Goal: Transaction & Acquisition: Purchase product/service

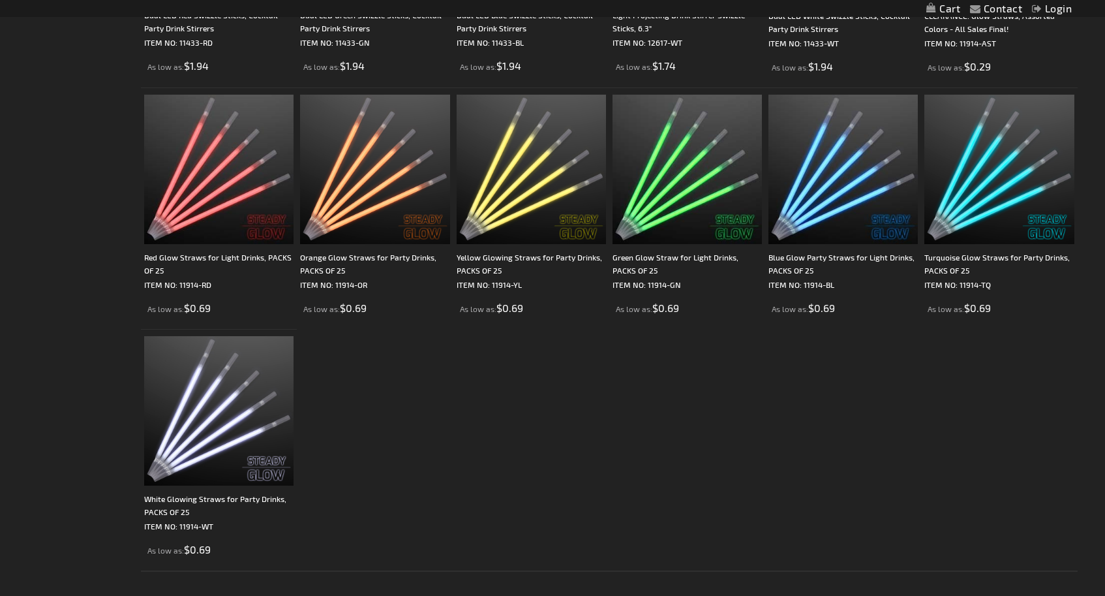
scroll to position [429, 0]
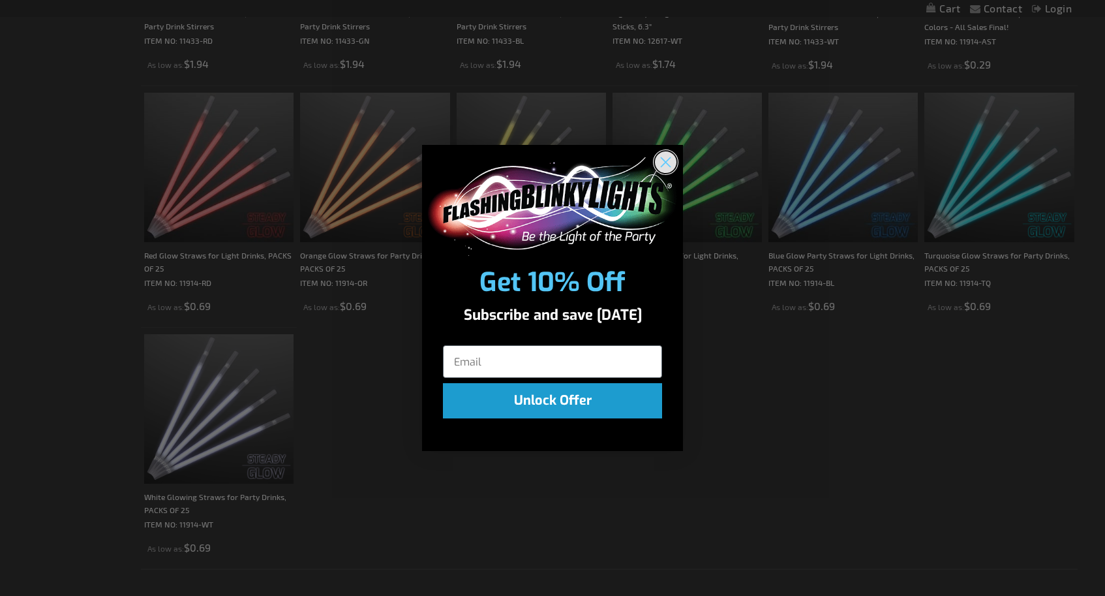
click at [659, 159] on circle "Close dialog" at bounding box center [666, 162] width 22 height 22
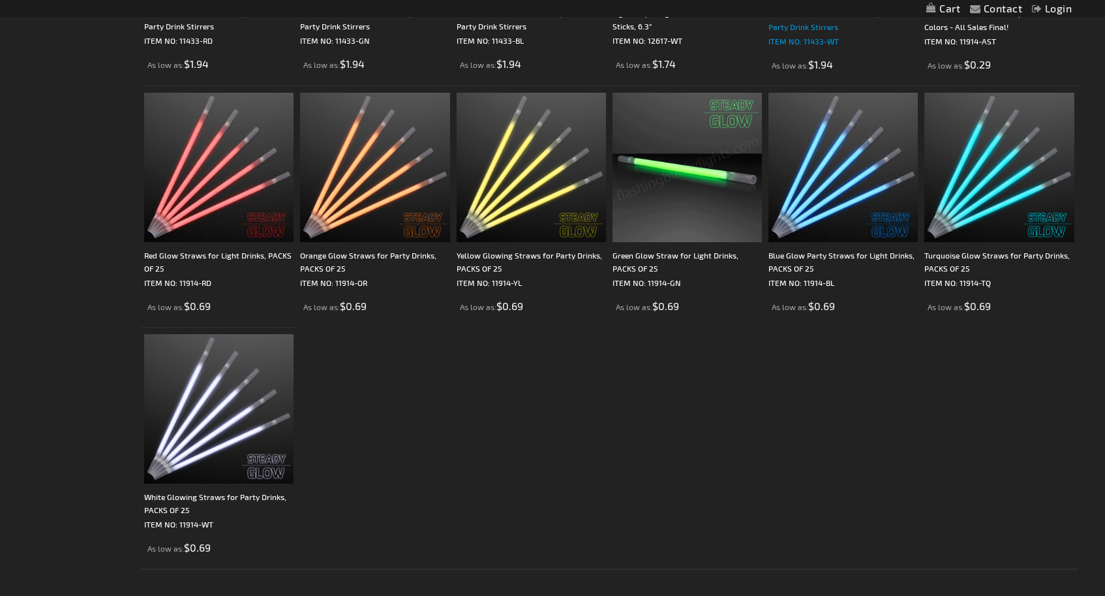
click at [990, 181] on img at bounding box center [999, 167] width 149 height 149
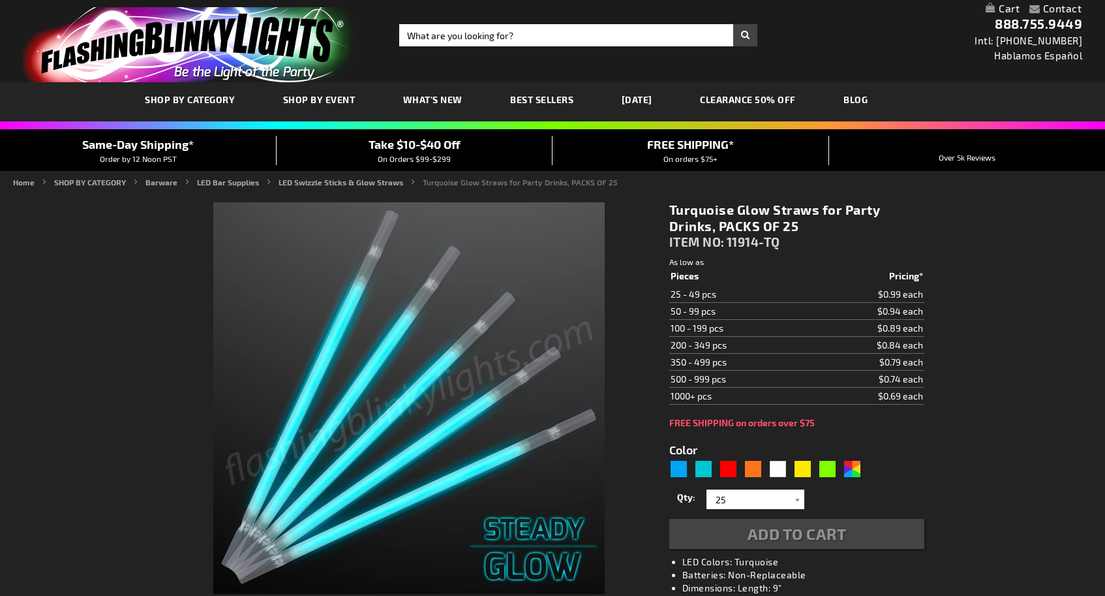
type input "5653"
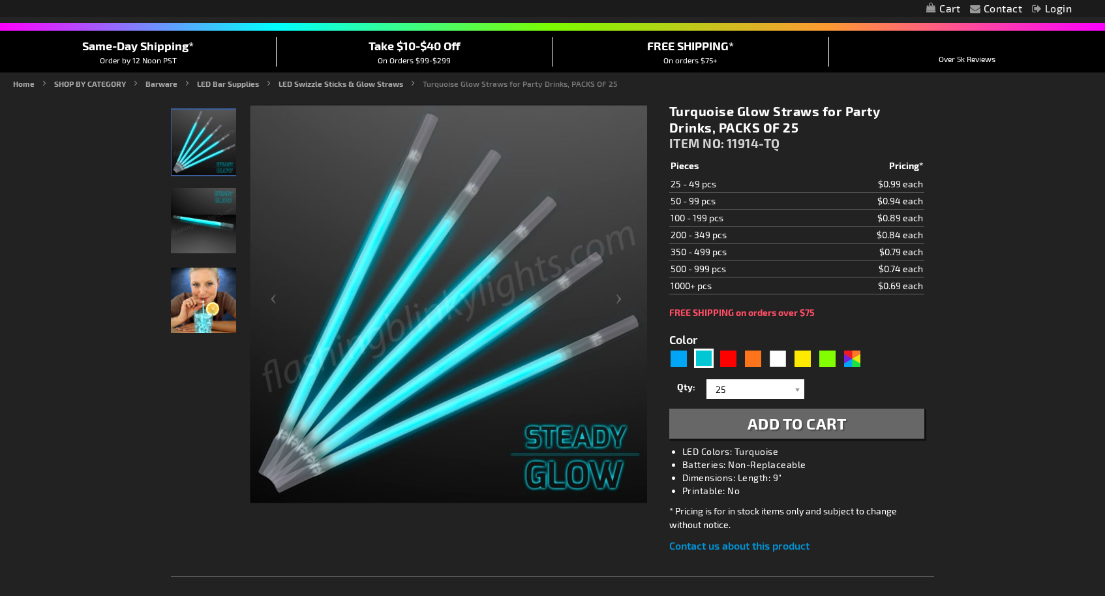
scroll to position [116, 0]
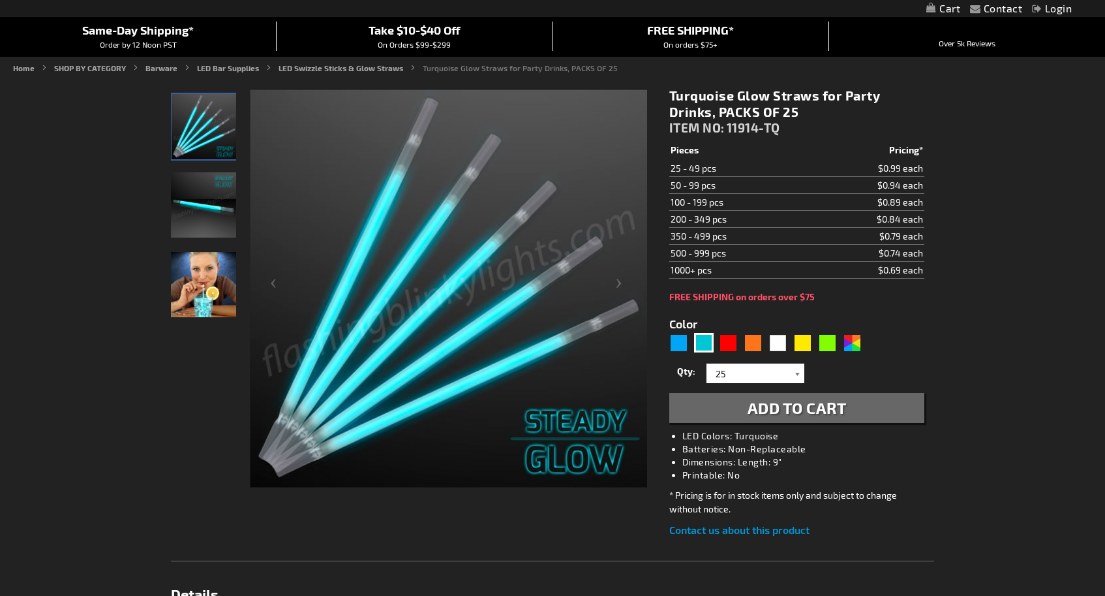
click at [797, 372] on div at bounding box center [797, 373] width 13 height 20
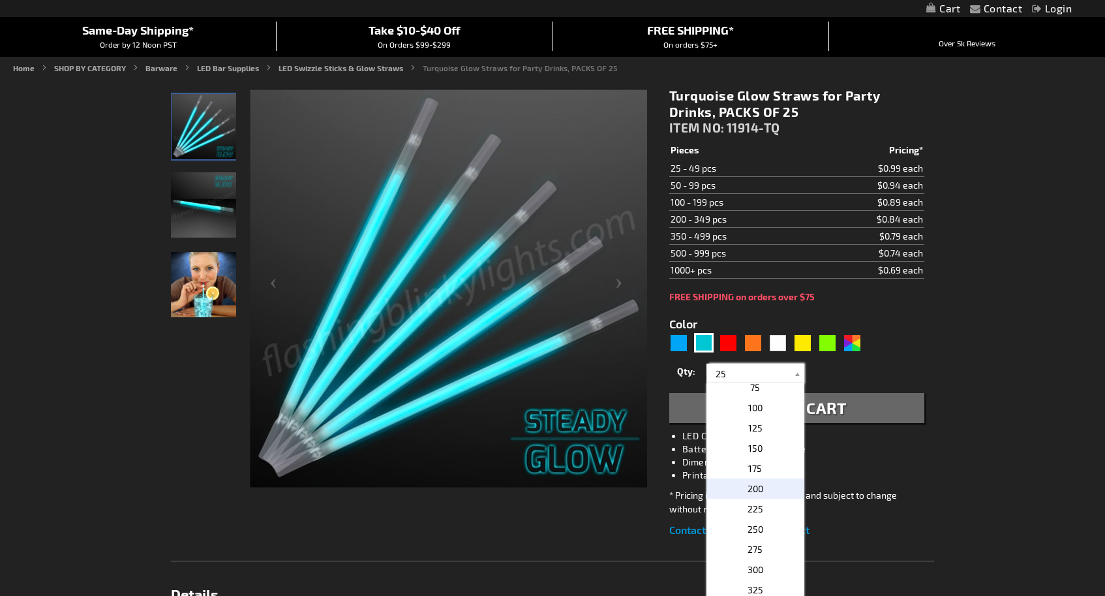
scroll to position [47, 0]
click at [761, 525] on span "250" at bounding box center [756, 528] width 16 height 11
type input "250"
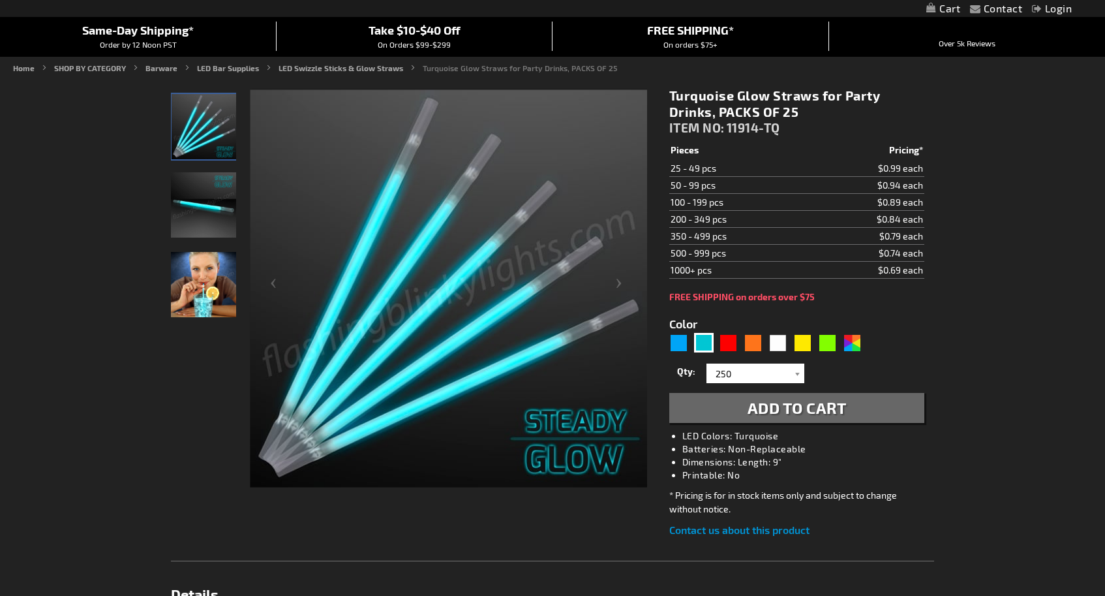
click at [805, 407] on span "Add to Cart" at bounding box center [797, 407] width 99 height 19
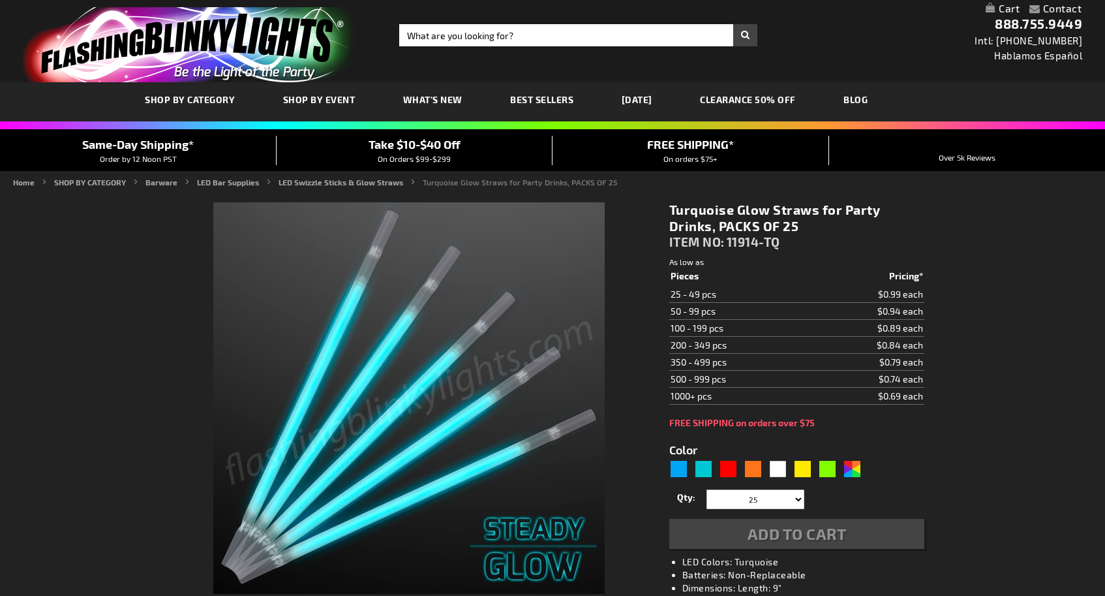
type input "5653"
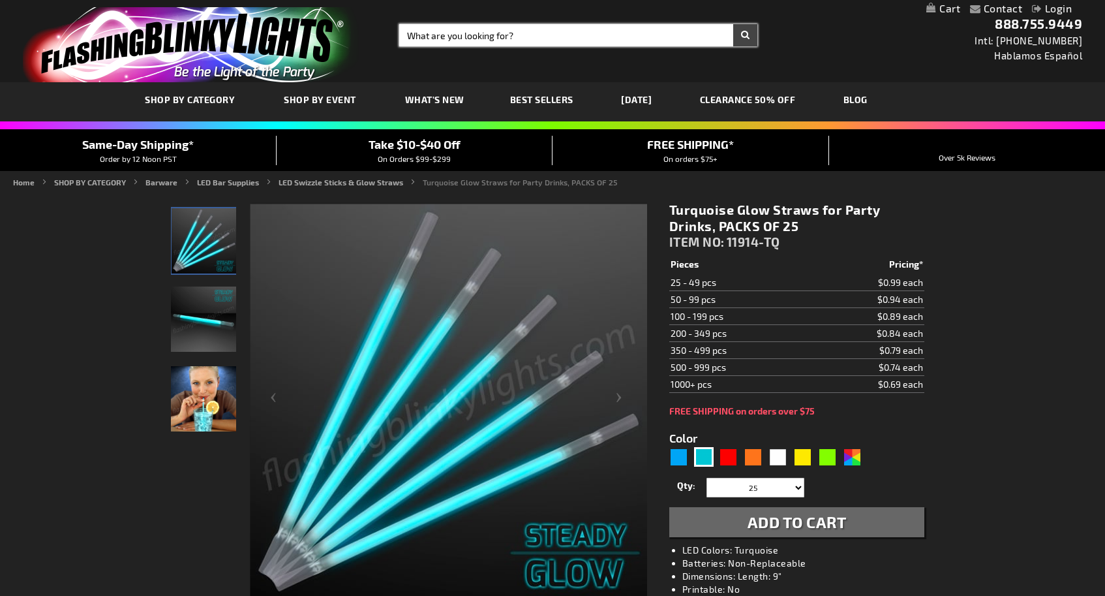
click at [589, 38] on input "Search" at bounding box center [578, 35] width 358 height 22
type input "ice"
click at [745, 35] on button "Search" at bounding box center [745, 35] width 24 height 22
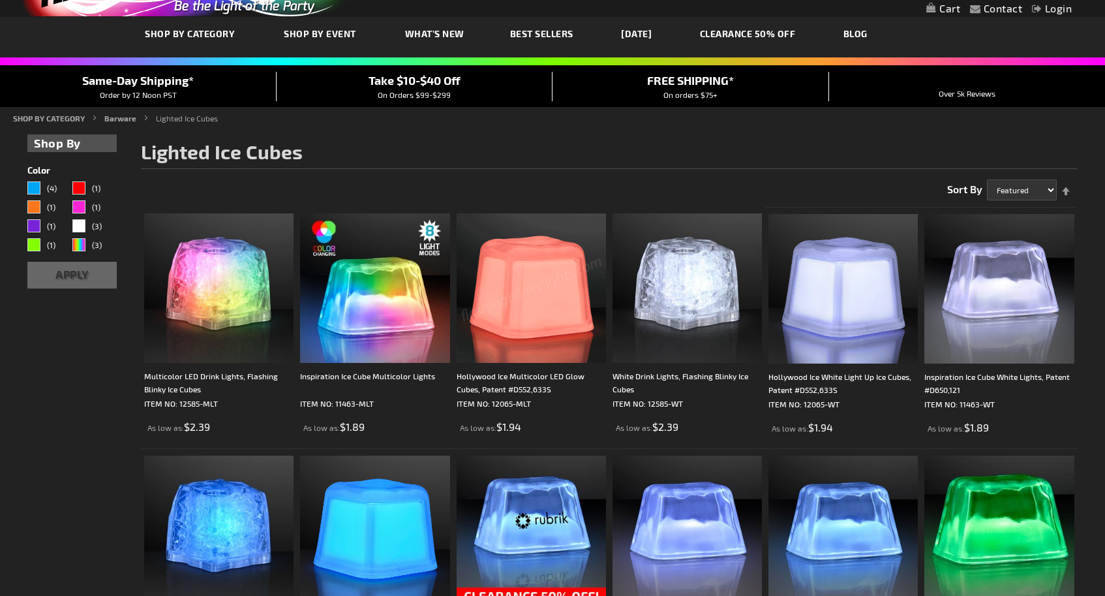
scroll to position [67, 0]
